Goal: Check status

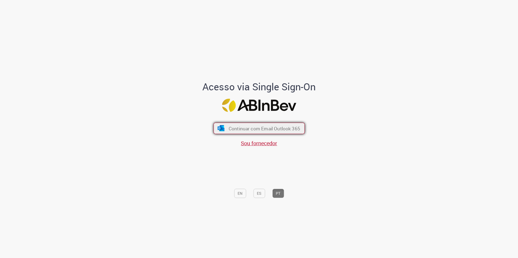
click at [260, 131] on span "Continuar com Email Outlook 365" at bounding box center [263, 128] width 71 height 6
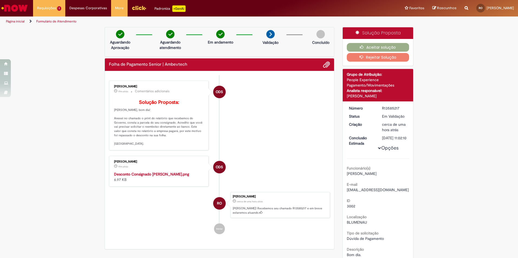
click at [54, 130] on div "Verificar Código de Barras Aguardando Aprovação Aguardando atendimento Em andam…" at bounding box center [259, 237] width 518 height 420
click at [138, 172] on img "Histórico de tíquete" at bounding box center [159, 172] width 90 height 0
click at [467, 59] on div "Verificar Código de Barras Aguardando Aprovação Aguardando atendimento Em andam…" at bounding box center [259, 237] width 518 height 420
click at [66, 118] on div "Verificar Código de Barras Aguardando Aprovação Aguardando atendimento Em andam…" at bounding box center [259, 237] width 518 height 420
click at [66, 130] on div "Verificar Código de Barras Aguardando Aprovação Aguardando atendimento Em andam…" at bounding box center [259, 237] width 518 height 420
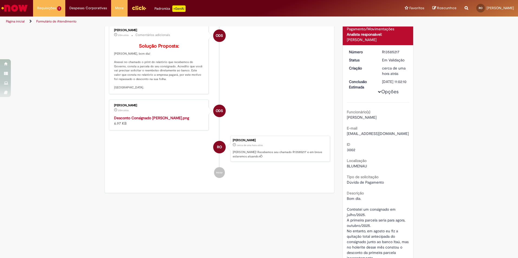
scroll to position [27, 0]
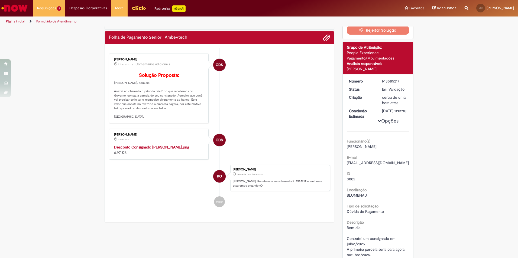
click at [131, 150] on strong "Desconto Consignado [PERSON_NAME].png" at bounding box center [151, 147] width 75 height 5
click at [455, 78] on div "Verificar Código de Barras Aguardando Aprovação Aguardando atendimento Em andam…" at bounding box center [259, 210] width 518 height 420
click at [47, 153] on div "Verificar Código de Barras Aguardando Aprovação Aguardando atendimento Em andam…" at bounding box center [259, 210] width 518 height 420
click at [66, 132] on div "Verificar Código de Barras Aguardando Aprovação Aguardando atendimento Em andam…" at bounding box center [259, 210] width 518 height 420
click at [66, 119] on div "Verificar Código de Barras Aguardando Aprovação Aguardando atendimento Em andam…" at bounding box center [259, 210] width 518 height 420
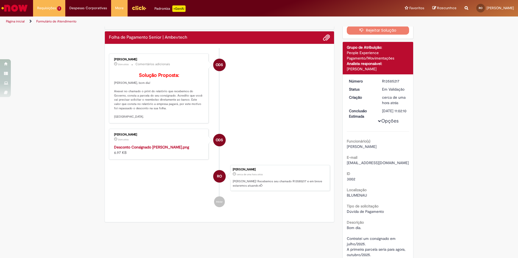
click at [63, 134] on div "Verificar Código de Barras Aguardando Aprovação Aguardando atendimento Em andam…" at bounding box center [259, 210] width 518 height 420
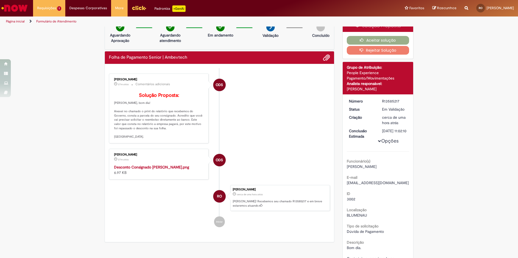
scroll to position [0, 0]
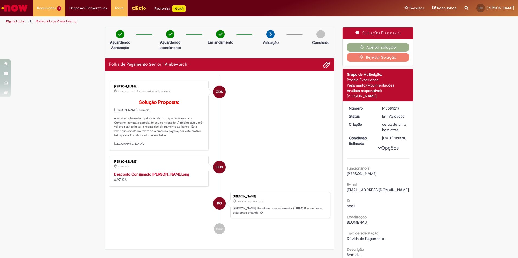
click at [390, 108] on div "R13585217" at bounding box center [394, 108] width 25 height 5
copy div "R13585217"
click at [66, 152] on div "Verificar Código de Barras Aguardando Aprovação Aguardando atendimento Em andam…" at bounding box center [259, 237] width 518 height 420
